Goal: Information Seeking & Learning: Check status

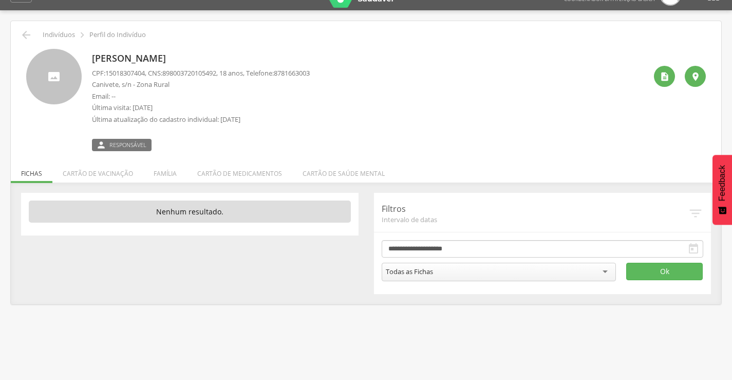
scroll to position [31, 0]
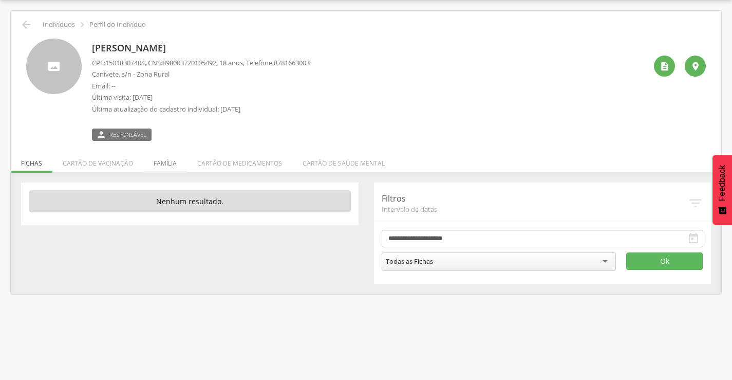
click at [160, 162] on li "Família" at bounding box center [165, 160] width 44 height 24
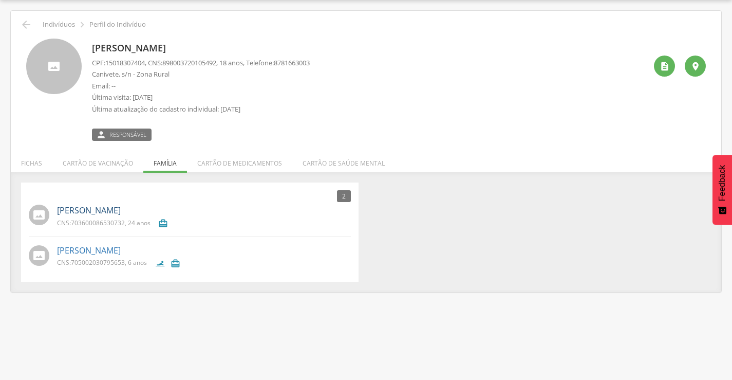
click at [91, 208] on link "[PERSON_NAME]" at bounding box center [89, 210] width 64 height 12
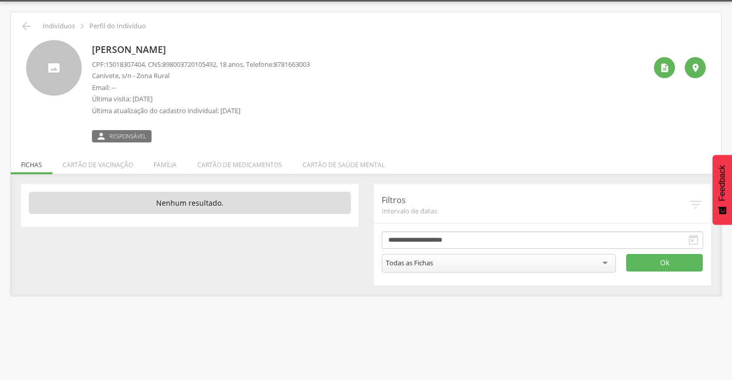
scroll to position [31, 0]
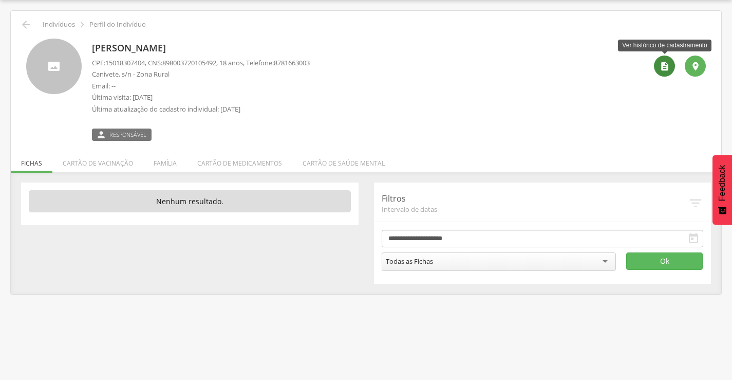
click at [667, 68] on icon "" at bounding box center [665, 66] width 10 height 10
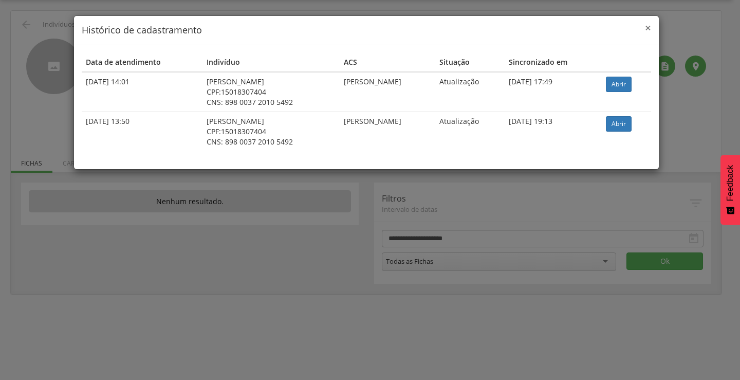
click at [646, 27] on span "×" at bounding box center [648, 28] width 6 height 14
